Goal: Task Accomplishment & Management: Manage account settings

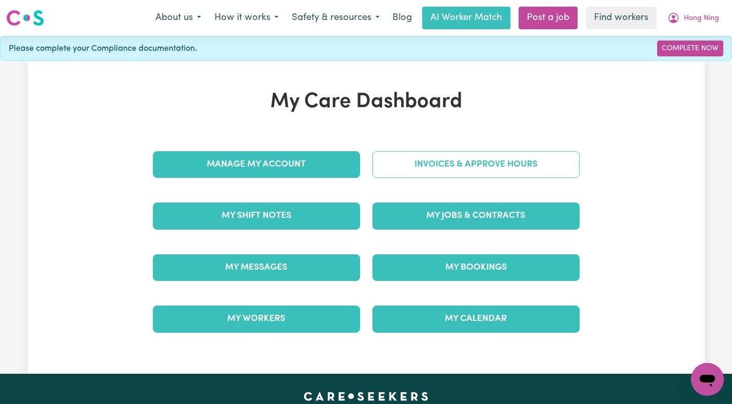
click at [544, 153] on link "Invoices & Approve Hours" at bounding box center [475, 164] width 207 height 27
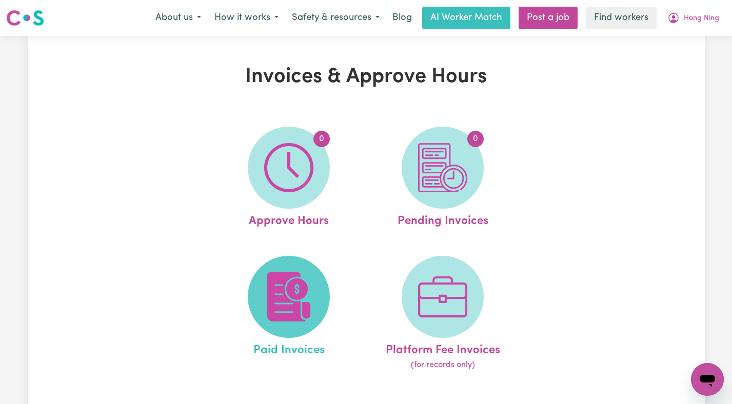
click at [257, 306] on span at bounding box center [289, 297] width 82 height 82
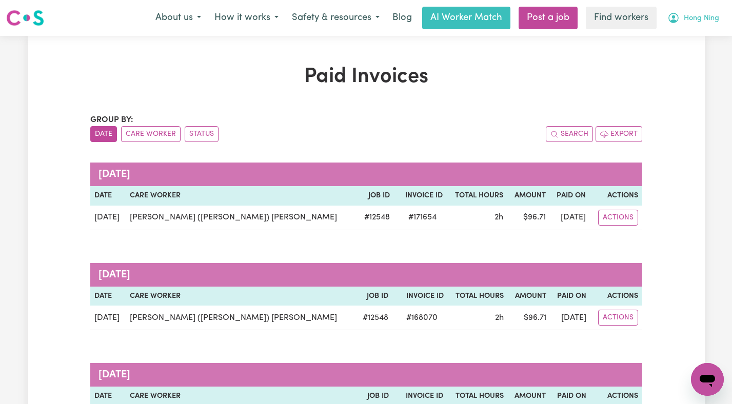
click at [696, 23] on span "Hong Ning" at bounding box center [701, 18] width 35 height 11
click at [701, 66] on link "Logout" at bounding box center [684, 58] width 81 height 19
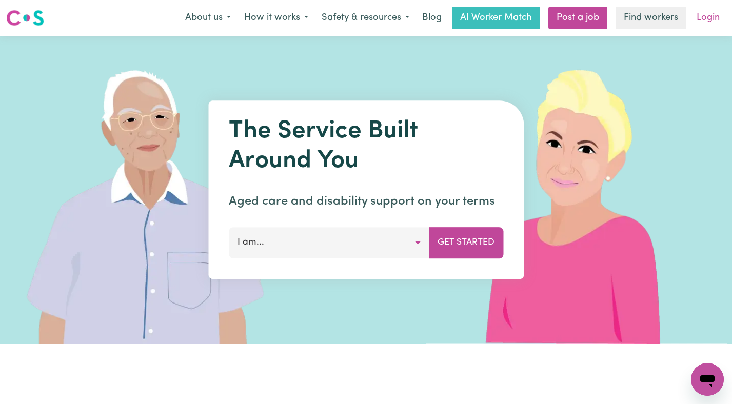
click at [701, 15] on link "Login" at bounding box center [707, 18] width 35 height 23
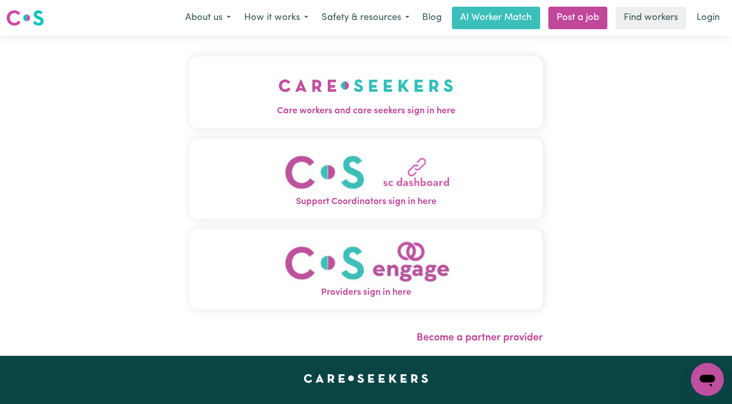
click at [309, 92] on img "Care workers and care seekers sign in here" at bounding box center [365, 86] width 175 height 38
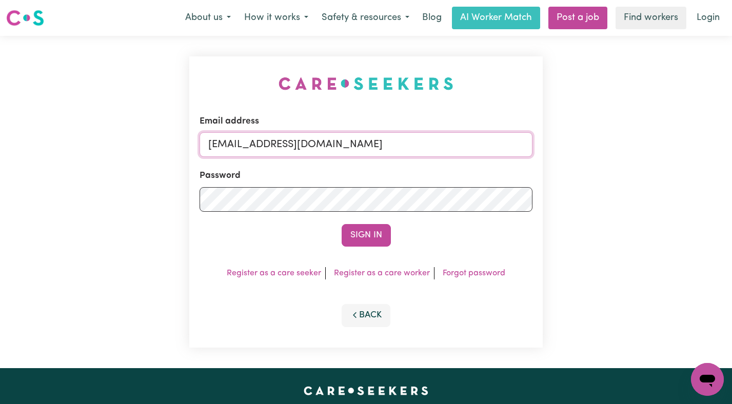
drag, startPoint x: 496, startPoint y: 145, endPoint x: 259, endPoint y: 149, distance: 236.9
click at [259, 149] on input "[EMAIL_ADDRESS][DOMAIN_NAME]" at bounding box center [365, 144] width 333 height 25
paste input "OhannesJeankoulianYACH"
type input "[EMAIL_ADDRESS][DOMAIN_NAME]"
click at [342, 224] on button "Sign In" at bounding box center [366, 235] width 49 height 23
